Goal: Transaction & Acquisition: Purchase product/service

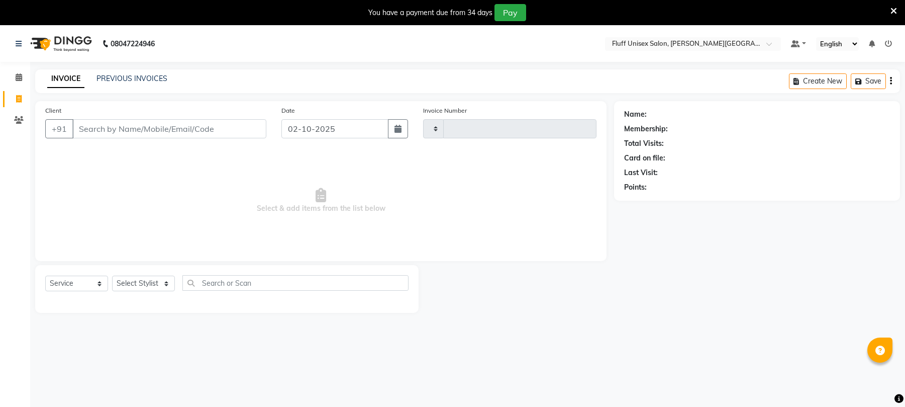
select select "service"
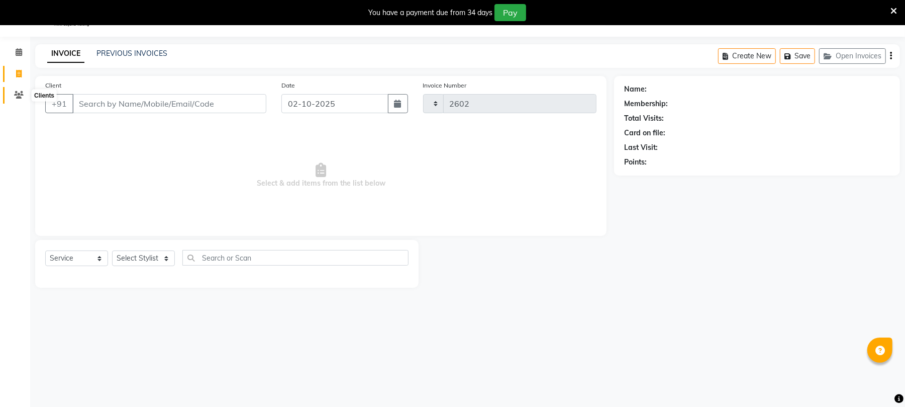
click at [13, 93] on span at bounding box center [19, 95] width 18 height 12
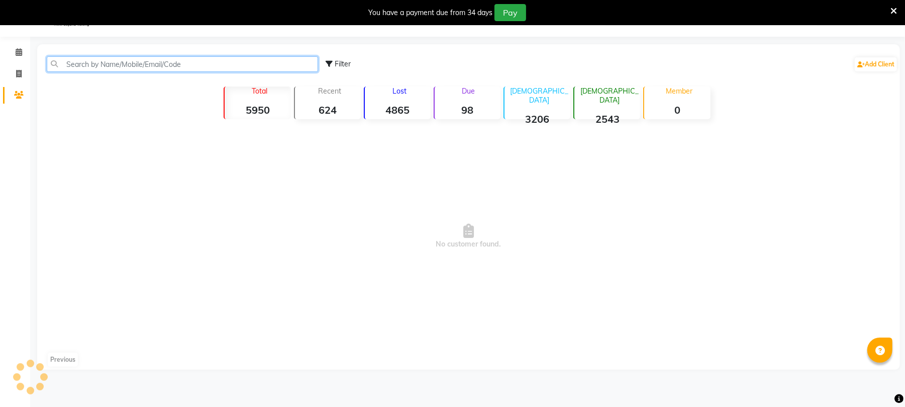
click at [95, 68] on input "text" at bounding box center [182, 64] width 271 height 16
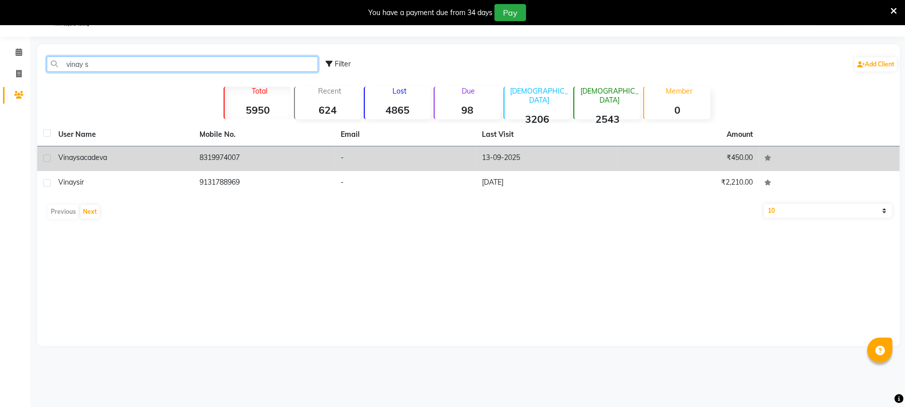
type input "vinay s"
click at [251, 167] on td "8319974007" at bounding box center [264, 158] width 141 height 25
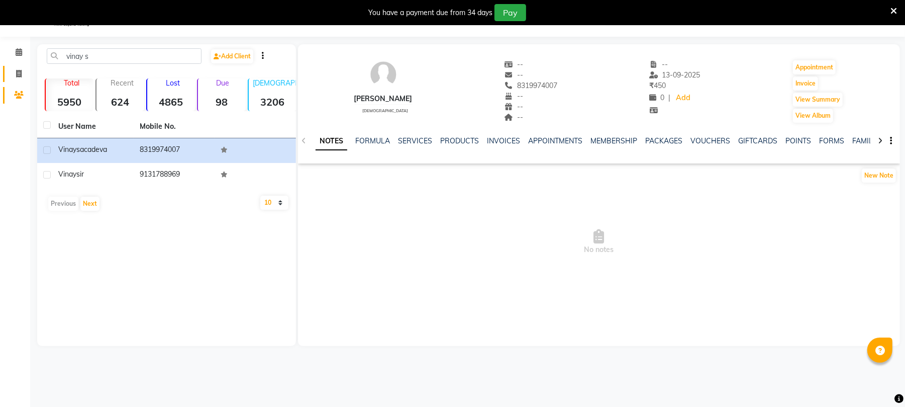
click at [19, 67] on link "Invoice" at bounding box center [15, 74] width 24 height 17
select select "service"
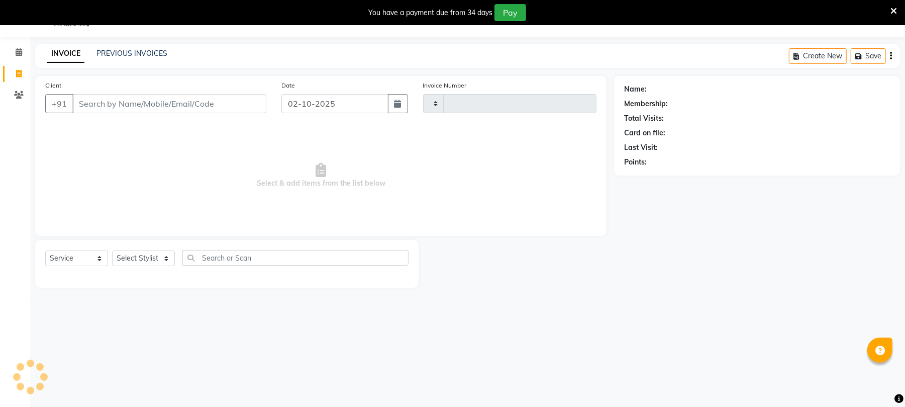
type input "2602"
select select "32"
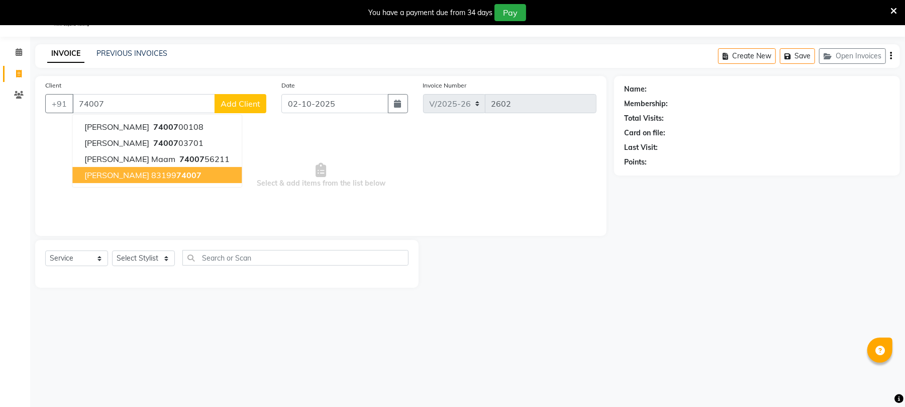
click at [169, 175] on ngb-highlight "83199 74007" at bounding box center [176, 175] width 50 height 10
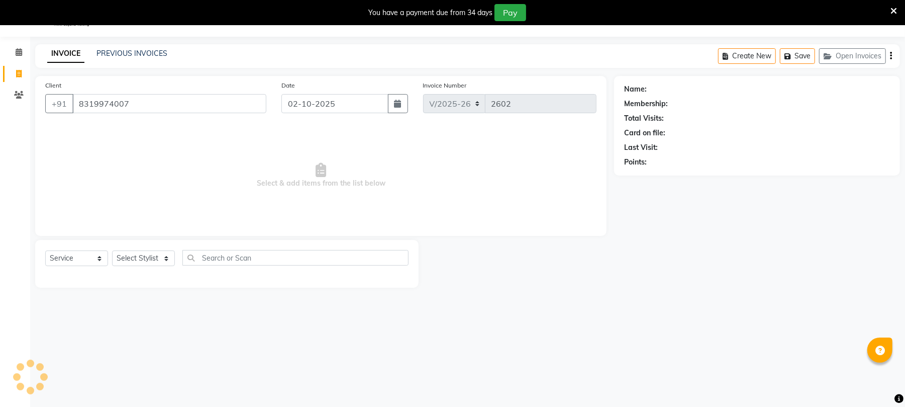
type input "8319974007"
drag, startPoint x: 165, startPoint y: 256, endPoint x: 165, endPoint y: 264, distance: 7.5
click at [165, 256] on select "Select Stylist Chinu [PERSON_NAME] Reception Rohit" at bounding box center [143, 258] width 63 height 16
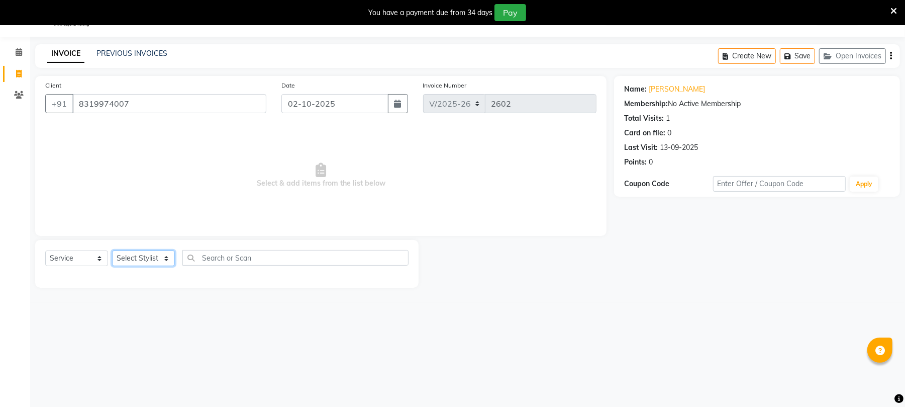
select select "39020"
click at [112, 250] on select "Select Stylist Chinu [PERSON_NAME] Reception Rohit" at bounding box center [143, 258] width 63 height 16
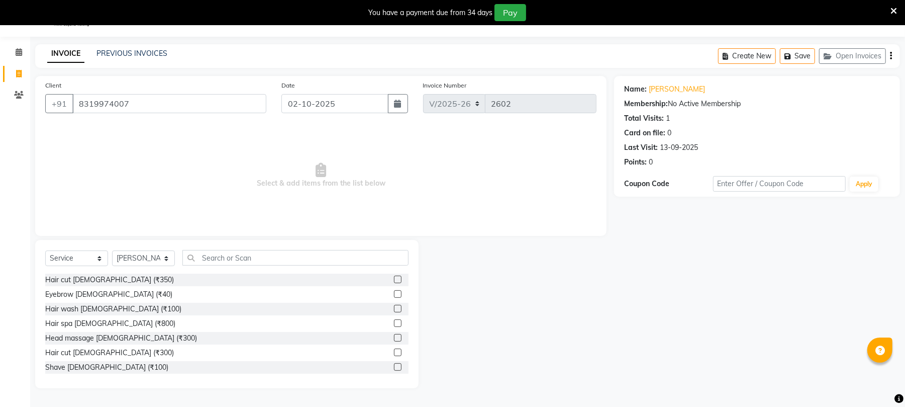
click at [394, 351] on label at bounding box center [398, 352] width 8 height 8
click at [394, 351] on input "checkbox" at bounding box center [397, 352] width 7 height 7
checkbox input "true"
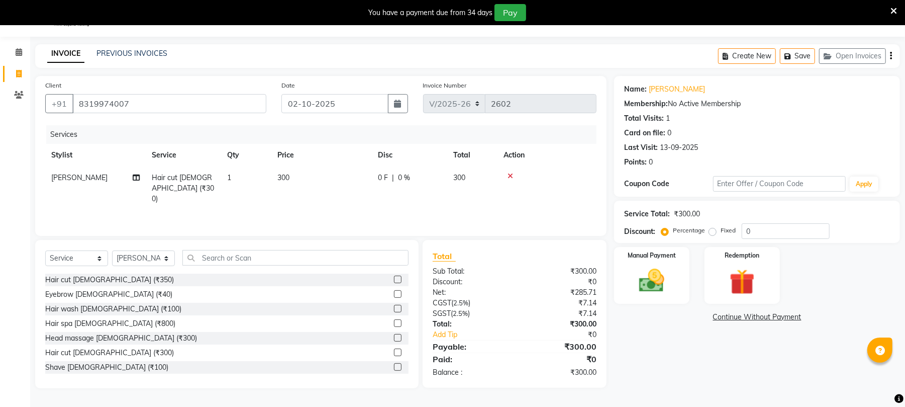
click at [394, 366] on label at bounding box center [398, 367] width 8 height 8
click at [394, 366] on input "checkbox" at bounding box center [397, 367] width 7 height 7
checkbox input "true"
checkbox input "false"
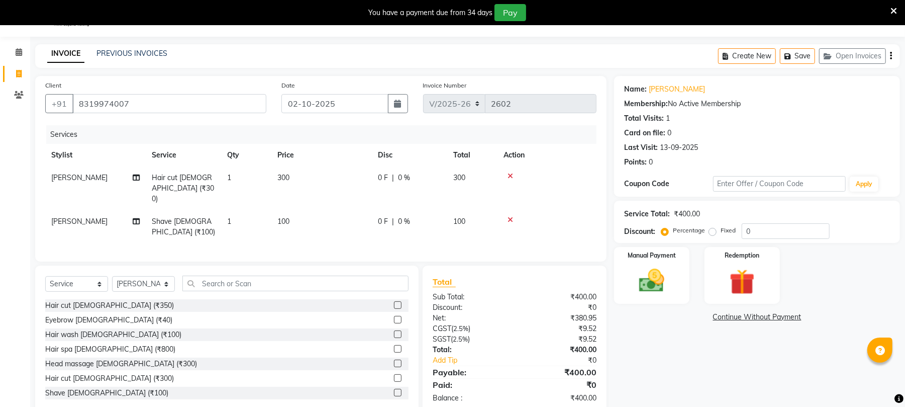
checkbox input "false"
click at [340, 187] on td "300" at bounding box center [321, 188] width 101 height 44
select select "39020"
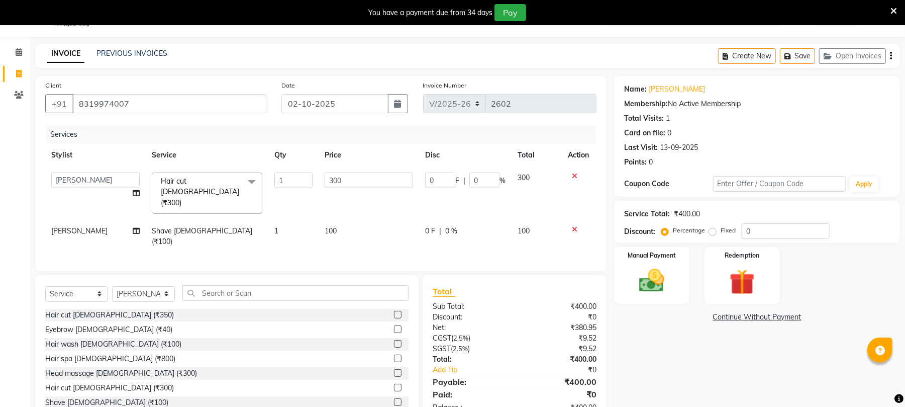
click at [348, 220] on td "100" at bounding box center [369, 236] width 101 height 33
select select "39020"
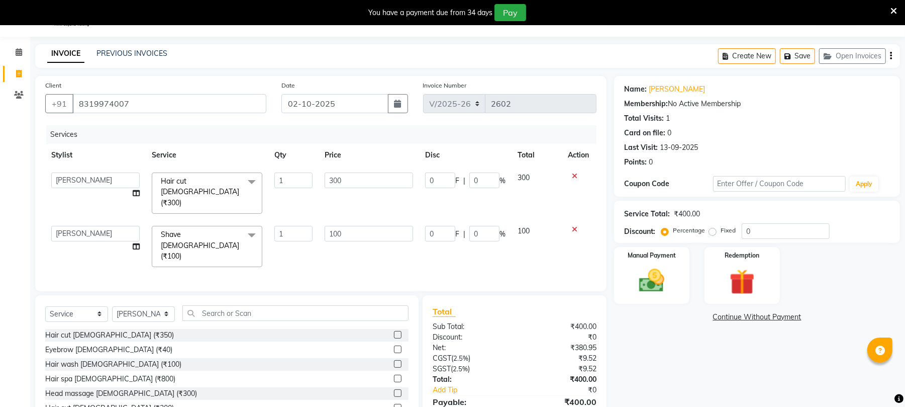
click at [355, 201] on td "300" at bounding box center [369, 192] width 101 height 53
click at [370, 226] on input "100" at bounding box center [369, 234] width 88 height 16
type input "150"
click at [457, 240] on div "Services Stylist Service Qty Price Disc Total Action Chinu [PERSON_NAME] Recept…" at bounding box center [320, 203] width 551 height 156
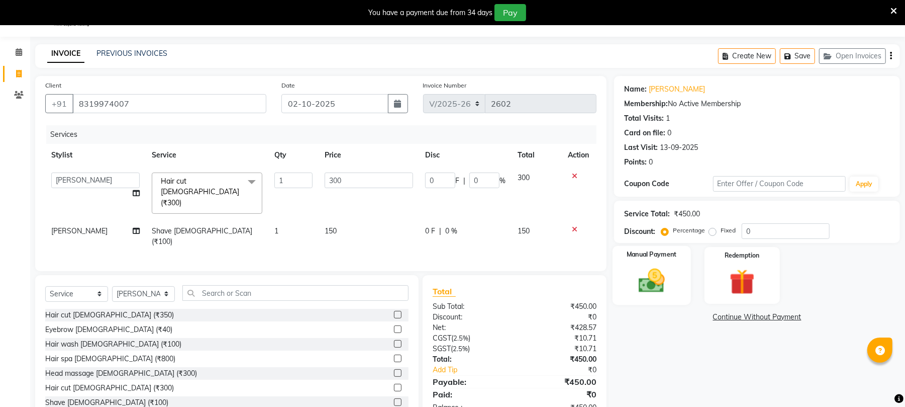
click at [666, 266] on img at bounding box center [651, 280] width 43 height 31
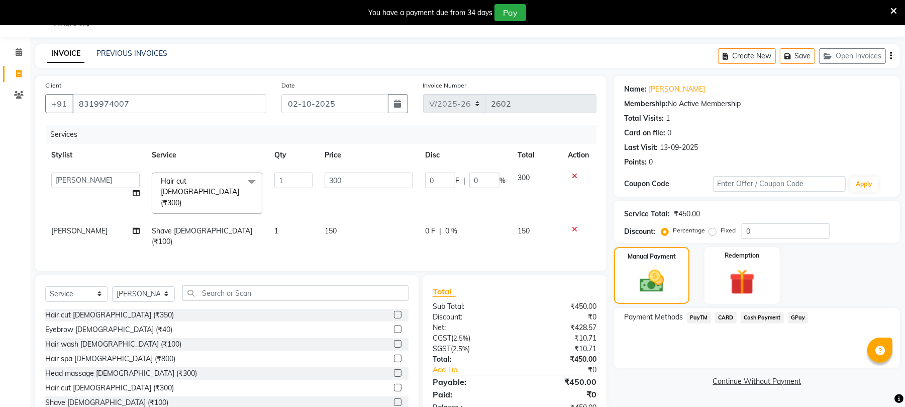
click at [773, 316] on span "Cash Payment" at bounding box center [762, 318] width 43 height 12
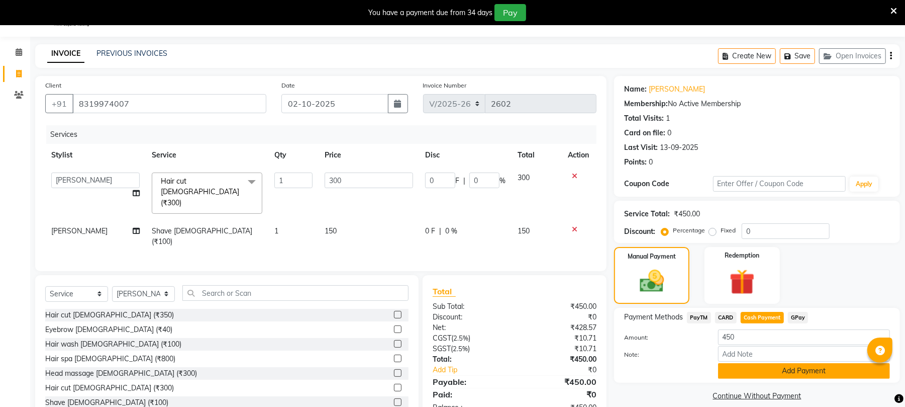
scroll to position [41, 0]
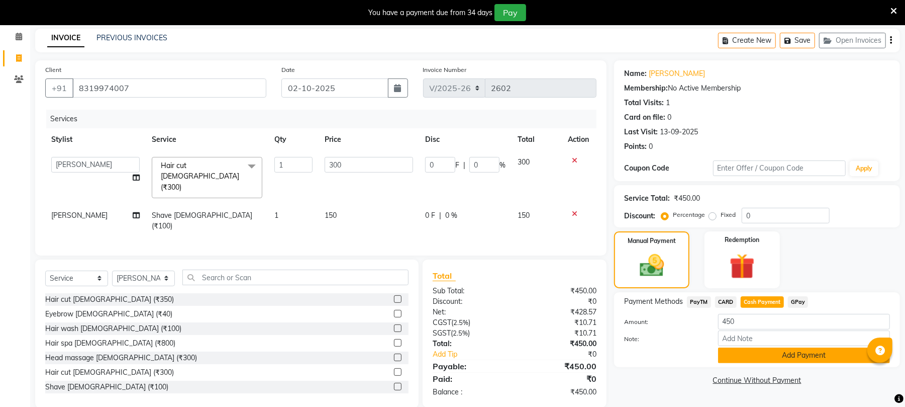
click at [801, 354] on button "Add Payment" at bounding box center [804, 355] width 172 height 16
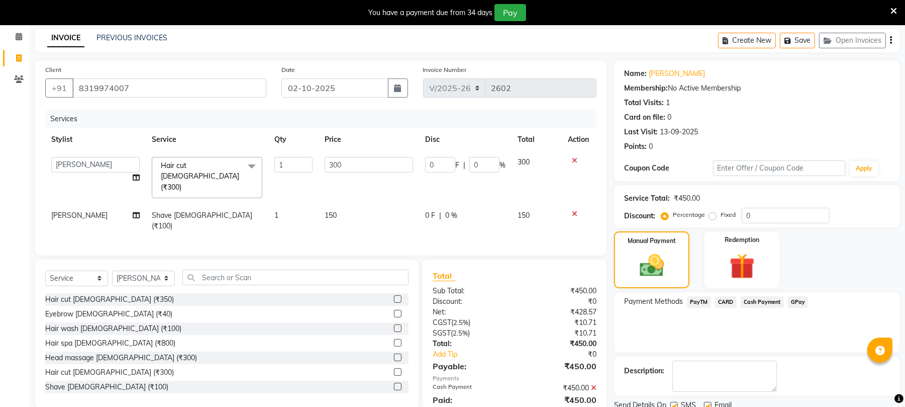
scroll to position [79, 0]
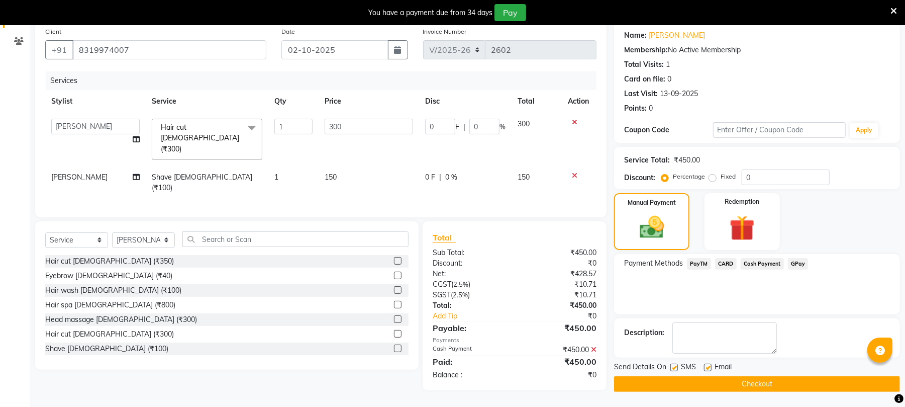
click at [799, 387] on button "Checkout" at bounding box center [757, 384] width 286 height 16
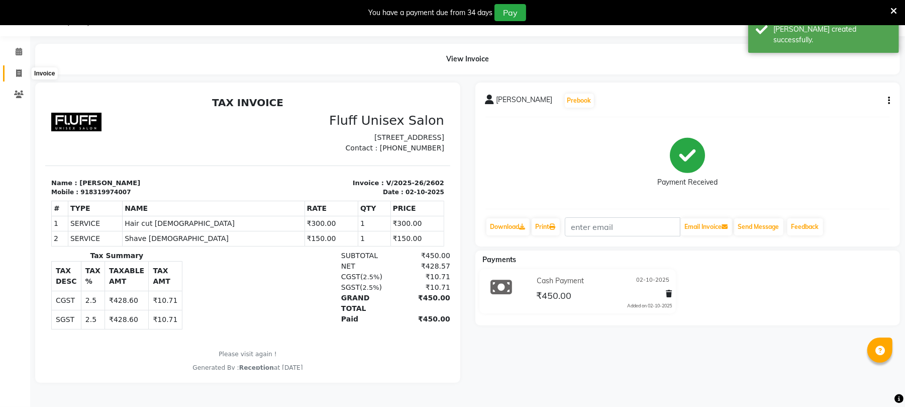
click at [18, 74] on icon at bounding box center [19, 73] width 6 height 8
select select "32"
select select "service"
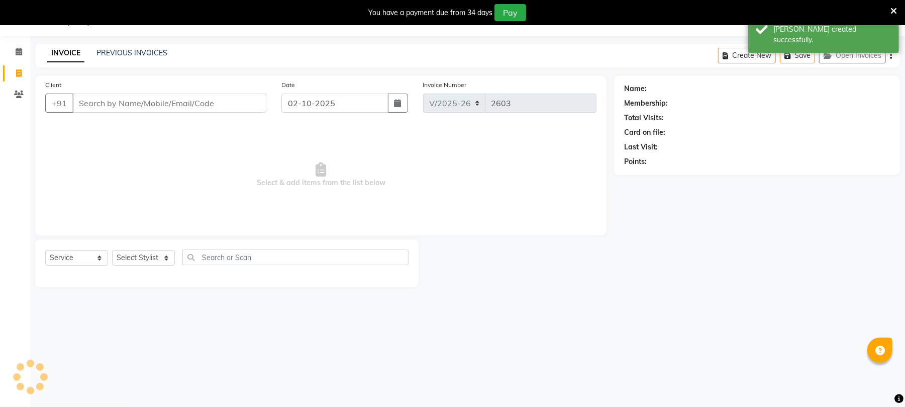
scroll to position [25, 0]
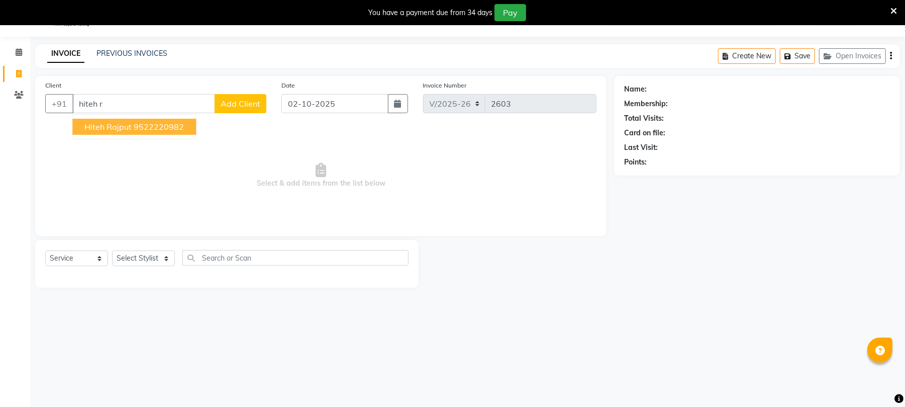
click at [134, 127] on ngb-highlight "9522220982" at bounding box center [159, 127] width 50 height 10
type input "9522220982"
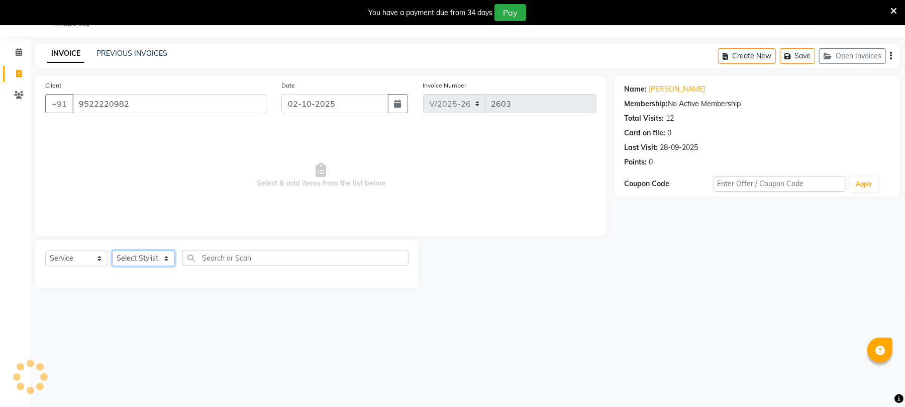
click at [144, 254] on select "Select Stylist Chinu [PERSON_NAME] Reception Rohit" at bounding box center [143, 258] width 63 height 16
select select "39020"
click at [112, 250] on select "Select Stylist Chinu [PERSON_NAME] Reception Rohit" at bounding box center [143, 258] width 63 height 16
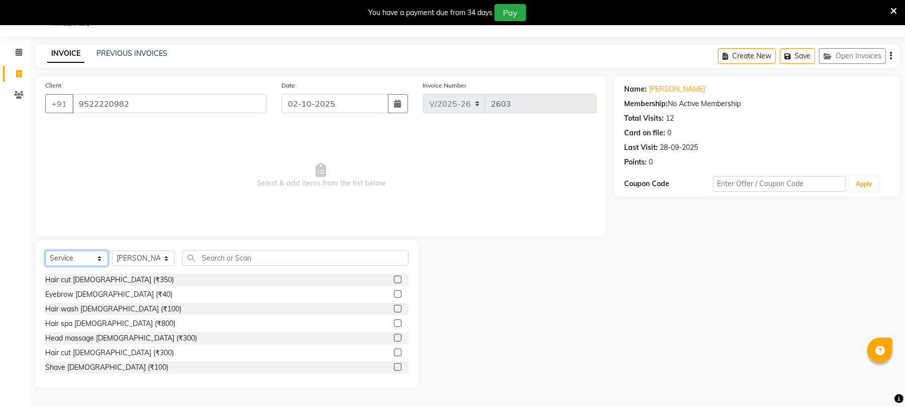
click at [82, 252] on select "Select Service Product Membership Package Voucher Prepaid Gift Card" at bounding box center [76, 258] width 63 height 16
select select "product"
click at [45, 250] on select "Select Service Product Membership Package Voucher Prepaid Gift Card" at bounding box center [76, 258] width 63 height 16
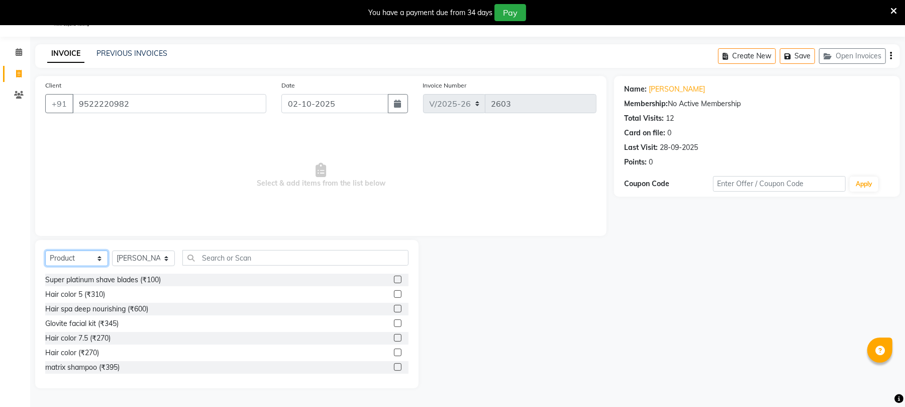
scroll to position [194, 0]
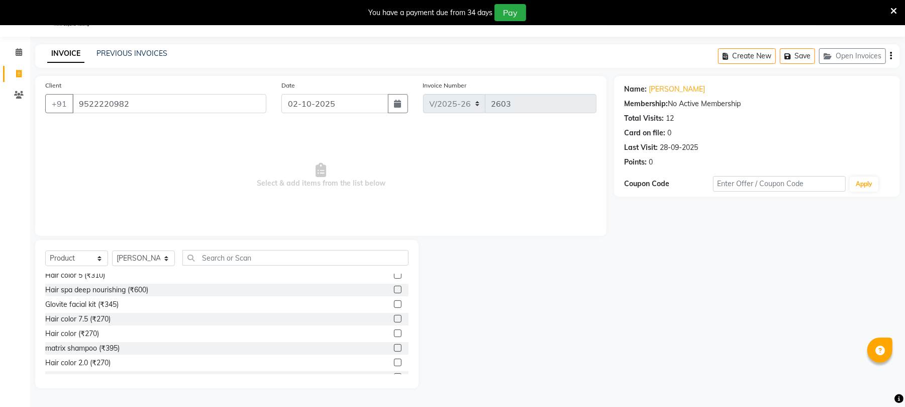
click at [394, 346] on label at bounding box center [398, 348] width 8 height 8
click at [394, 346] on input "checkbox" at bounding box center [397, 348] width 7 height 7
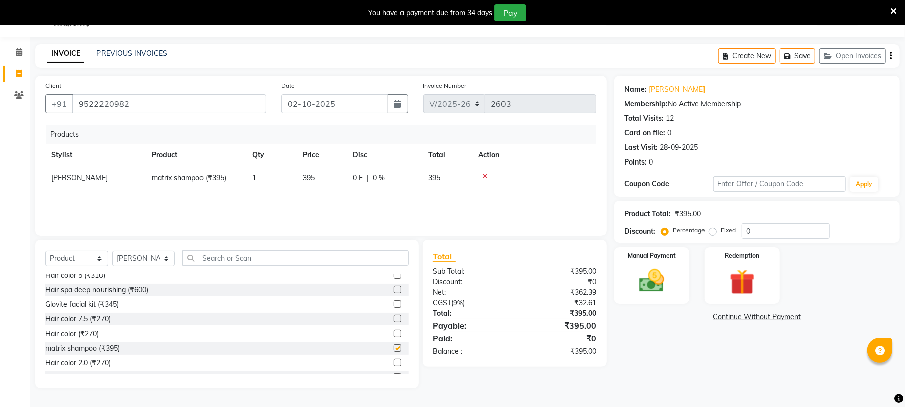
checkbox input "false"
click at [341, 170] on td "395" at bounding box center [322, 177] width 50 height 23
select select "39020"
click at [349, 173] on td "0 F | 0 %" at bounding box center [393, 180] width 92 height 29
click at [324, 181] on input "395" at bounding box center [322, 180] width 38 height 16
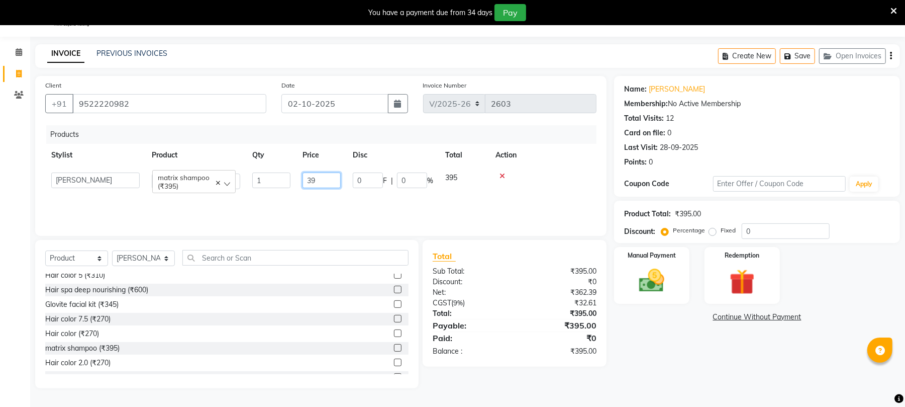
type input "3"
type input "994"
click at [344, 202] on div "Products Stylist Product Qty Price Disc Total Action Chinu [PERSON_NAME] Recept…" at bounding box center [320, 175] width 551 height 101
click at [652, 276] on img at bounding box center [651, 280] width 43 height 31
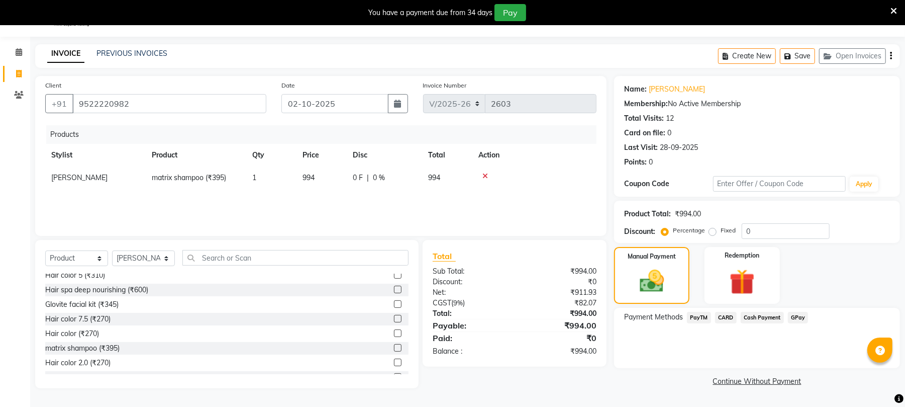
click at [797, 318] on span "GPay" at bounding box center [798, 318] width 21 height 12
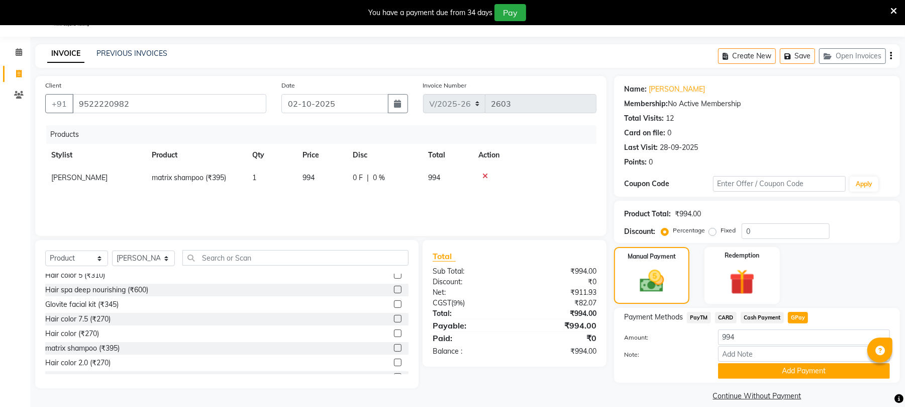
click at [809, 380] on div "Payment Methods PayTM CARD Cash Payment GPay Amount: 994 Note: Add Payment" at bounding box center [757, 345] width 286 height 75
click at [809, 377] on button "Add Payment" at bounding box center [804, 371] width 172 height 16
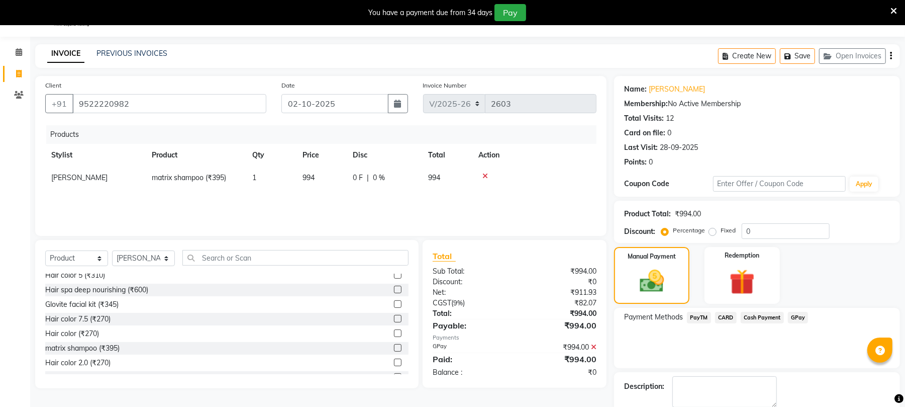
scroll to position [79, 0]
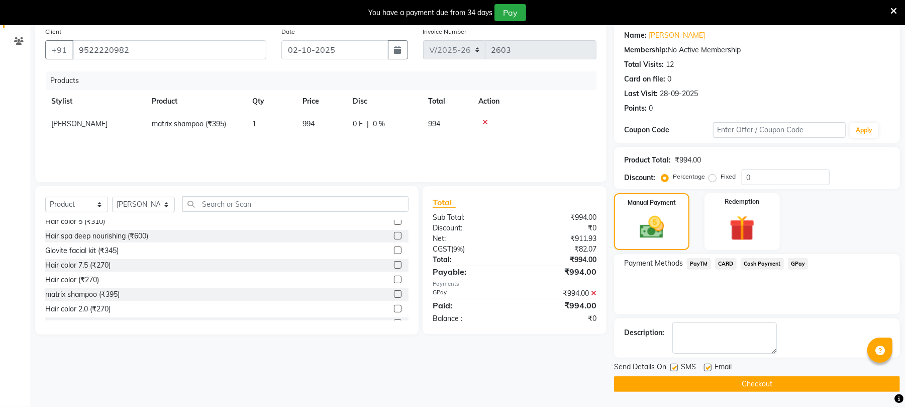
click at [847, 389] on button "Checkout" at bounding box center [757, 384] width 286 height 16
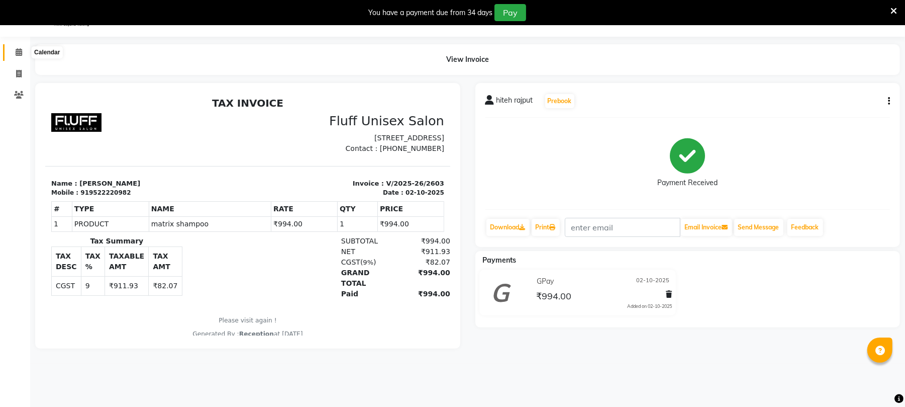
click at [11, 55] on span at bounding box center [19, 53] width 18 height 12
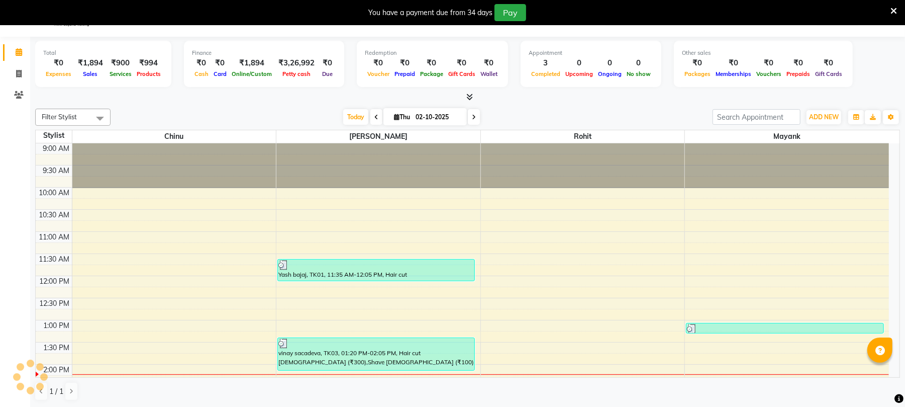
scroll to position [224, 0]
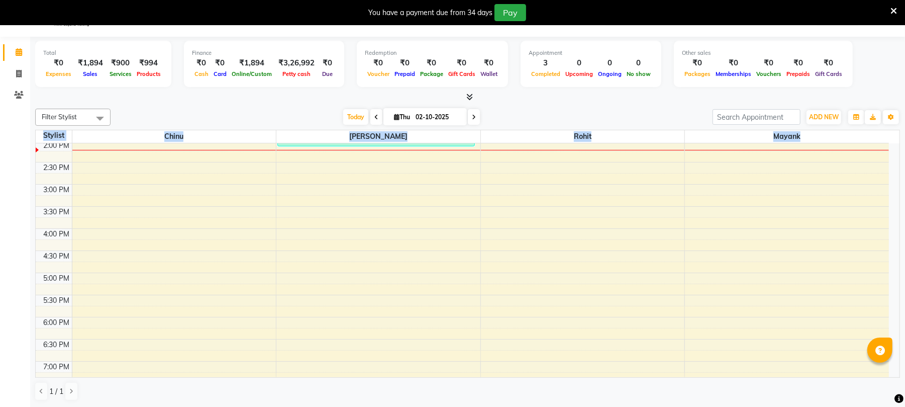
drag, startPoint x: 901, startPoint y: 266, endPoint x: 899, endPoint y: 244, distance: 22.7
click at [899, 244] on div "Total ₹0 Expenses ₹1,894 Sales ₹900 Services ₹994 Products Finance ₹0 Cash ₹0 C…" at bounding box center [467, 222] width 875 height 370
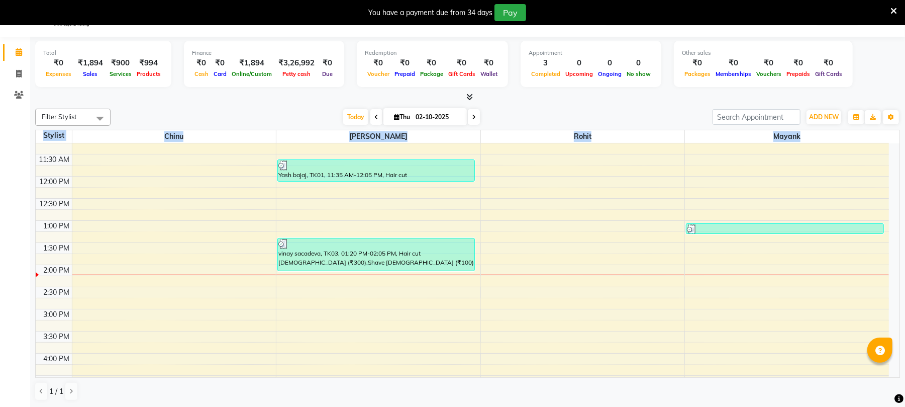
scroll to position [81, 0]
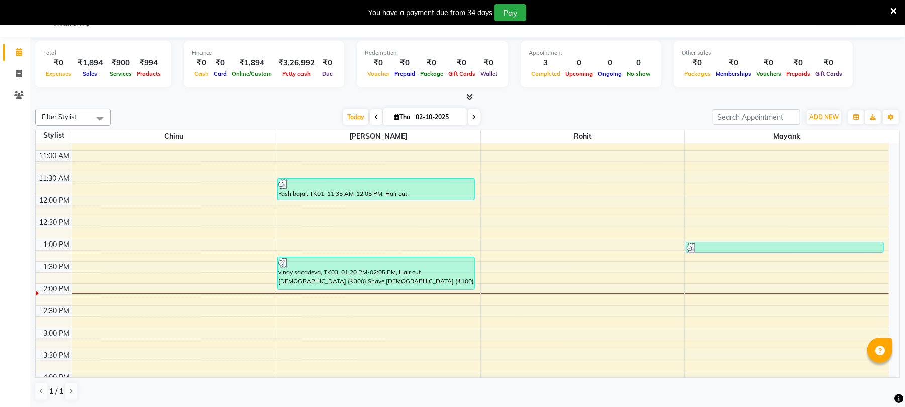
click at [0, 138] on div "Calendar Invoice Clients Completed InProgress Upcoming Dropped Tentative Check-…" at bounding box center [68, 210] width 136 height 363
click at [13, 67] on link "Invoice" at bounding box center [15, 74] width 24 height 17
select select "service"
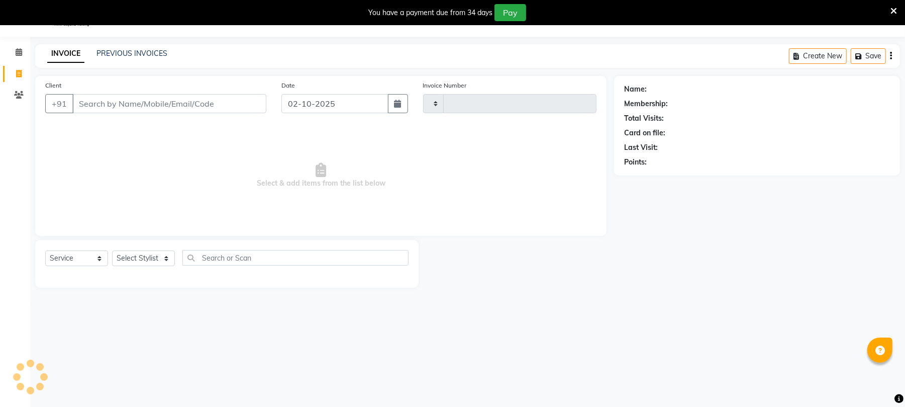
type input "2604"
select select "32"
click at [15, 93] on icon at bounding box center [19, 95] width 10 height 8
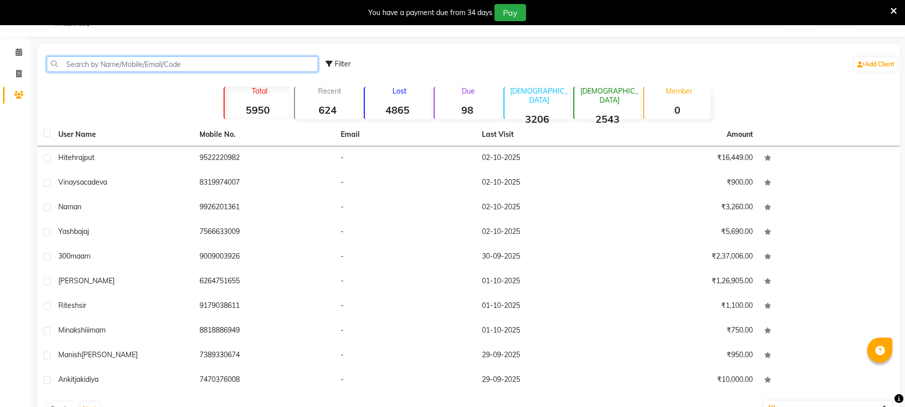
click at [117, 67] on input "text" at bounding box center [182, 64] width 271 height 16
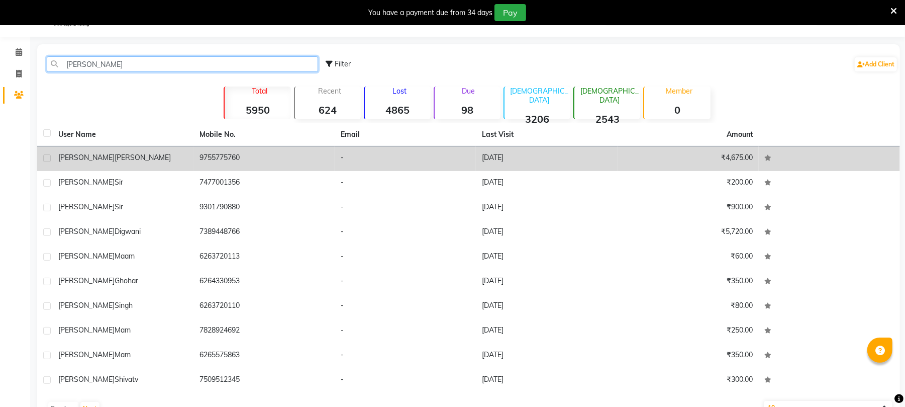
type input "[PERSON_NAME]"
click at [118, 168] on td "[PERSON_NAME]" at bounding box center [122, 158] width 141 height 25
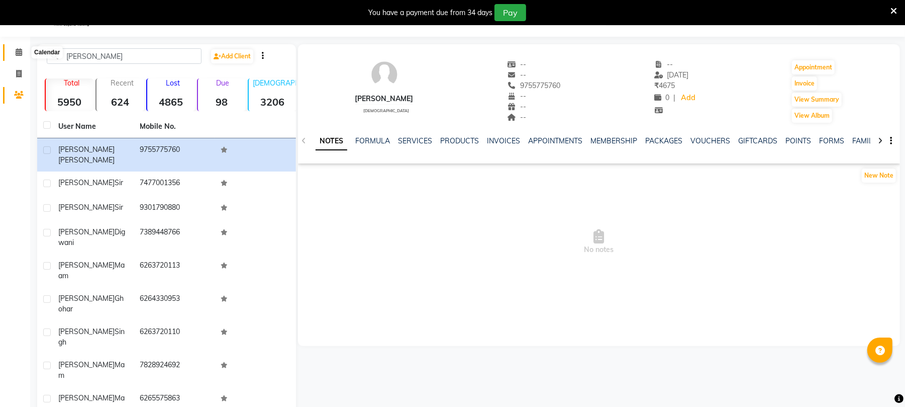
click at [16, 51] on icon at bounding box center [19, 52] width 7 height 8
